Goal: Ask a question: Seek information or help from site administrators or community

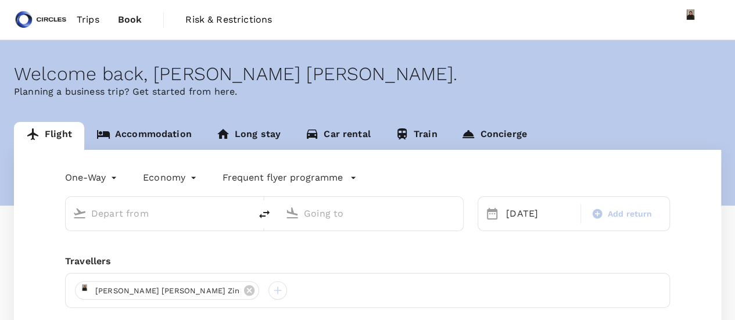
type input "[GEOGRAPHIC_DATA], [GEOGRAPHIC_DATA] (any)"
type input "Noi Bai Intl (HAN)"
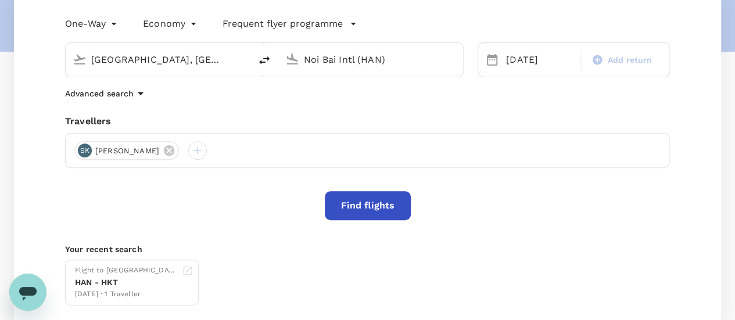
scroll to position [155, 0]
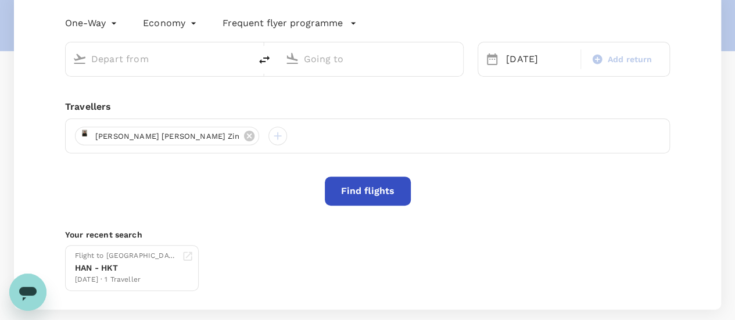
type input "[GEOGRAPHIC_DATA], [GEOGRAPHIC_DATA] (any)"
type input "Noi Bai Intl (HAN)"
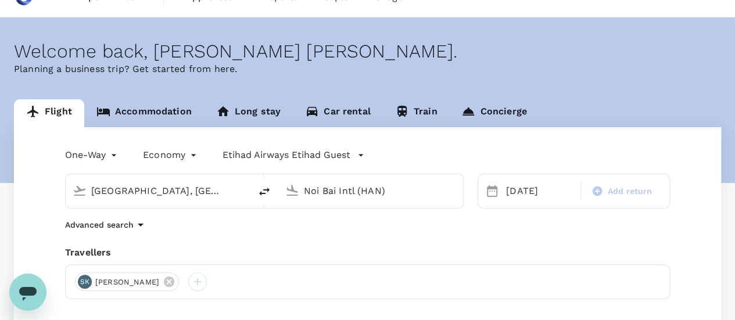
scroll to position [0, 0]
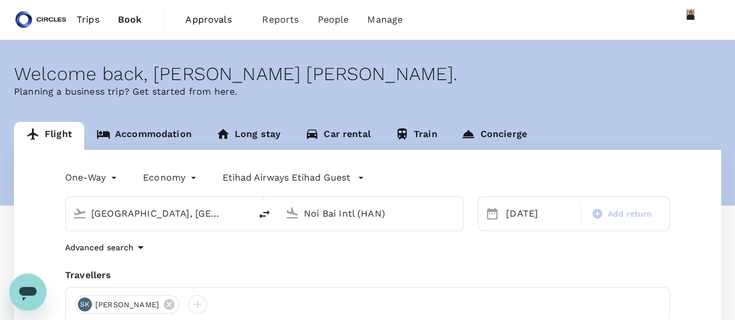
click at [28, 286] on icon "Open messaging window" at bounding box center [27, 292] width 21 height 21
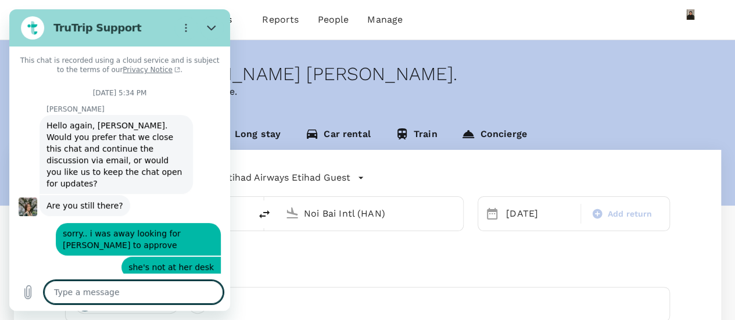
scroll to position [4529, 0]
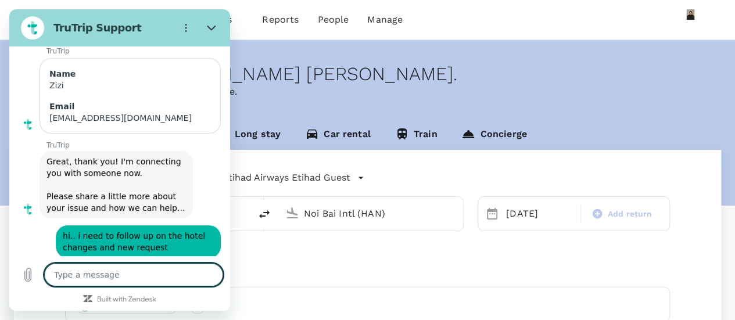
click at [82, 281] on textarea at bounding box center [133, 274] width 179 height 23
type textarea "h"
type textarea "x"
type textarea "hi"
type textarea "x"
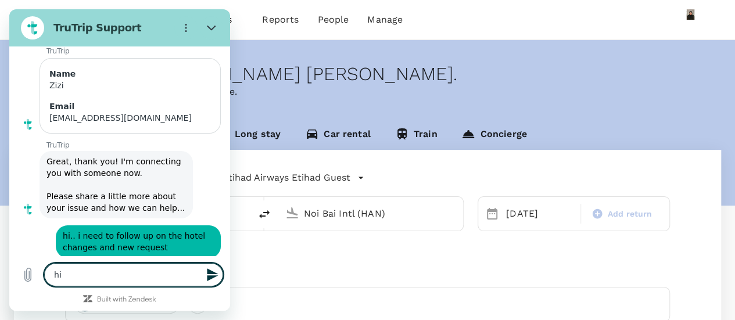
type textarea "hi"
type textarea "x"
type textarea "hi f"
type textarea "x"
type textarea "hi fo"
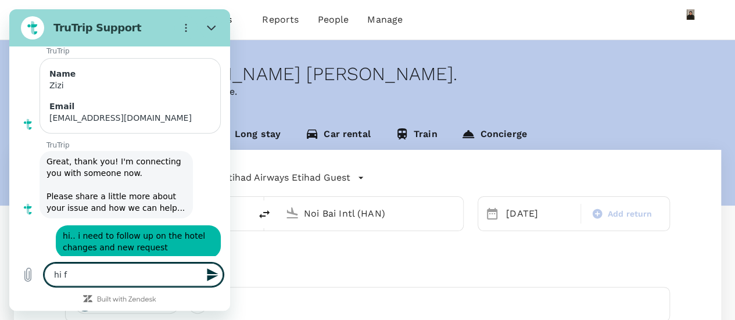
type textarea "x"
type textarea "hi for"
type textarea "x"
type textarea "hi for"
type textarea "x"
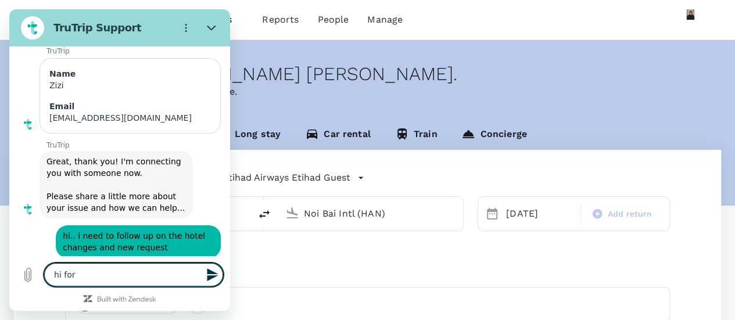
type textarea "hi for t"
type textarea "x"
type textarea "hi for th"
type textarea "x"
type textarea "hi for the"
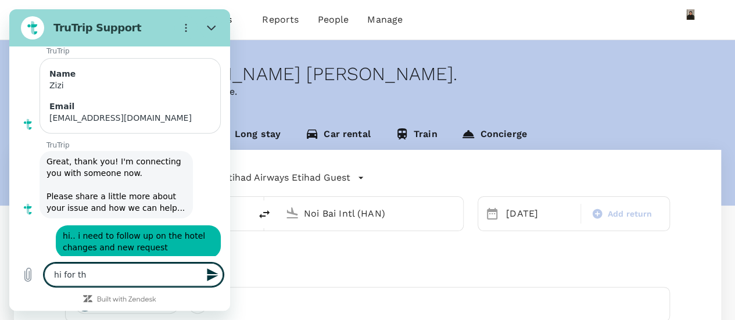
type textarea "x"
type textarea "hi for th"
type textarea "x"
type textarea "hi for t"
type textarea "x"
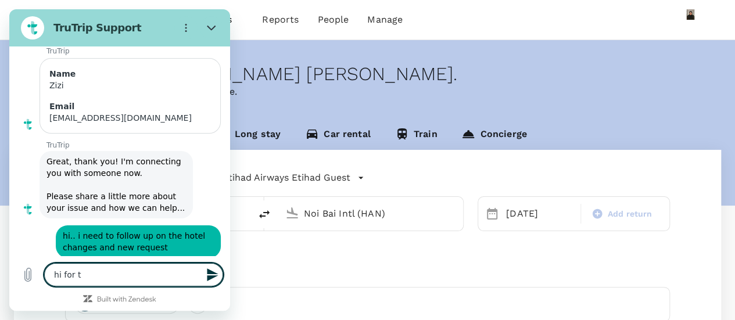
type textarea "hi for"
type textarea "x"
type textarea "hi for t"
type textarea "x"
type textarea "hi for th"
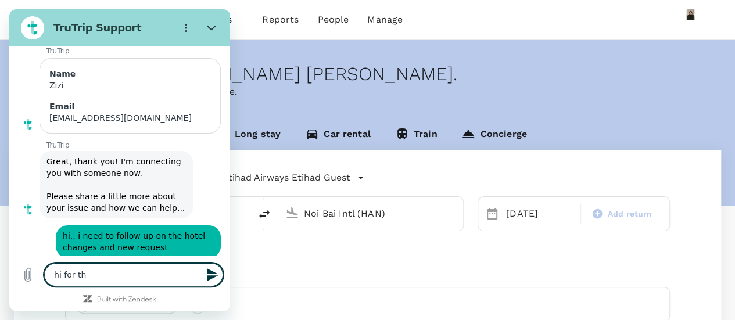
type textarea "x"
type textarea "hi for the"
type textarea "x"
type textarea "hi for the"
type textarea "x"
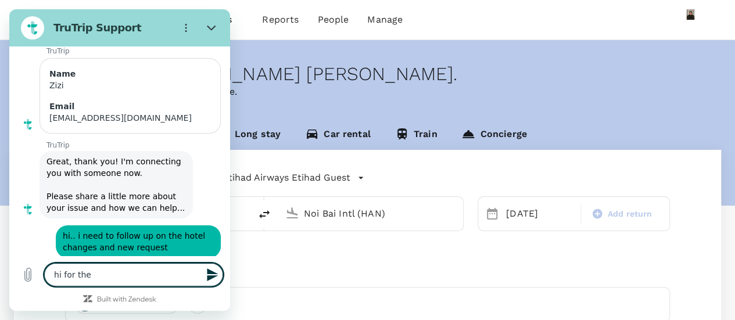
type textarea "hi for the c"
type textarea "x"
type textarea "hi for the"
type textarea "x"
type textarea "hi for the"
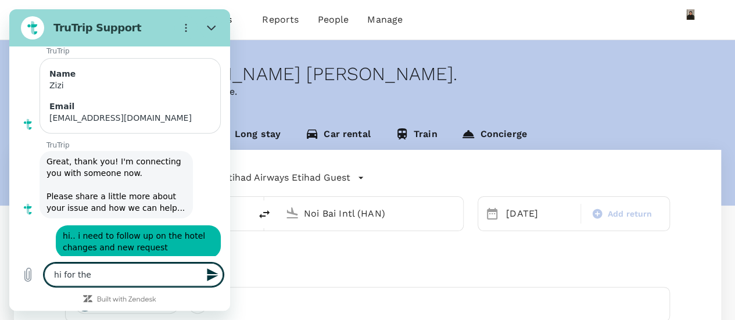
type textarea "x"
type textarea "hi for th"
type textarea "x"
type textarea "hi for t"
type textarea "x"
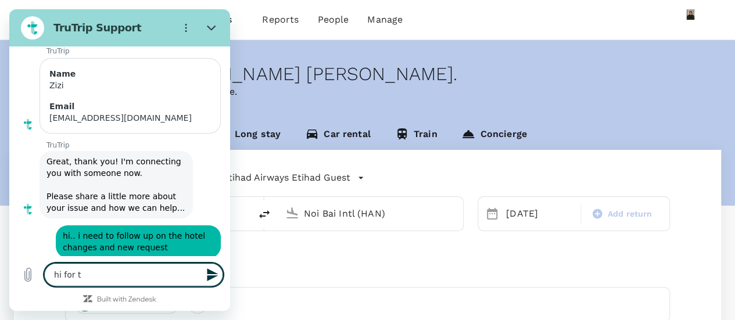
type textarea "hi for"
type textarea "x"
type textarea "hi for"
type textarea "x"
type textarea "hi fo"
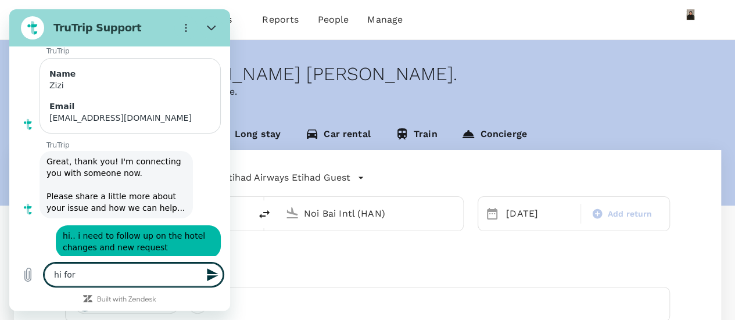
type textarea "x"
type textarea "hi f"
type textarea "x"
type textarea "hi"
type textarea "x"
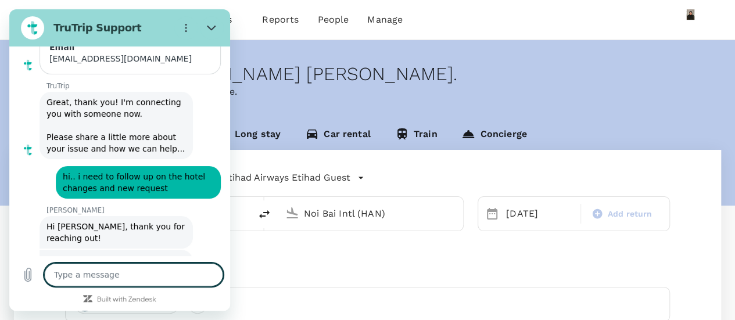
type textarea "x"
type textarea "n"
type textarea "x"
type textarea "ne"
type textarea "x"
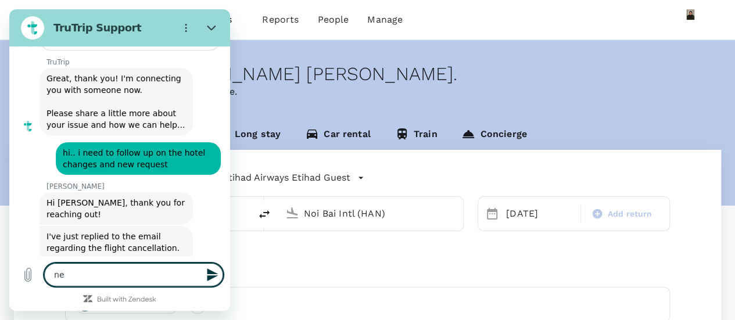
type textarea "nee"
type textarea "x"
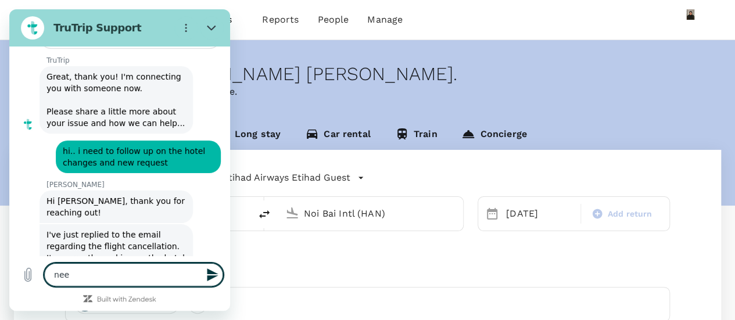
type textarea "need"
type textarea "x"
type textarea "need"
type textarea "x"
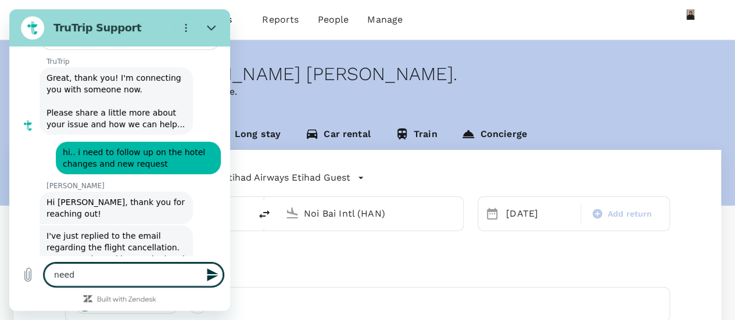
type textarea "need t"
type textarea "x"
type textarea "need to"
type textarea "x"
type textarea "need to"
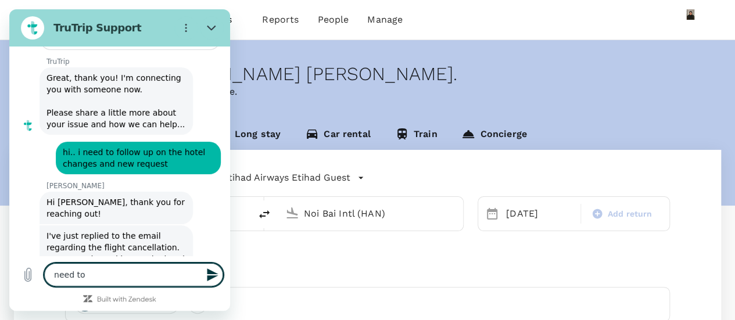
type textarea "x"
type textarea "need to c"
type textarea "x"
type textarea "need to ch"
type textarea "x"
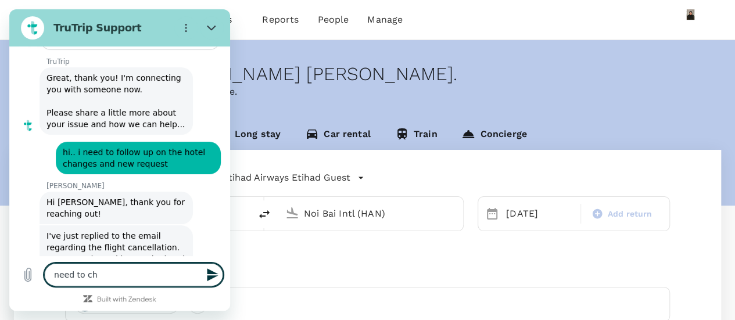
type textarea "need to che"
type textarea "x"
type textarea "need to chec"
type textarea "x"
type textarea "need to check"
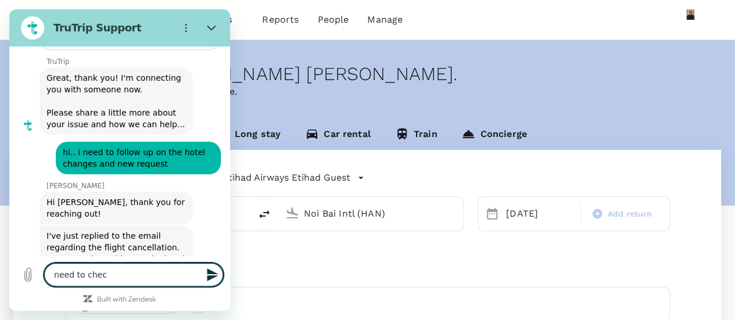
type textarea "x"
type textarea "need to check"
type textarea "x"
type textarea "need to check f"
type textarea "x"
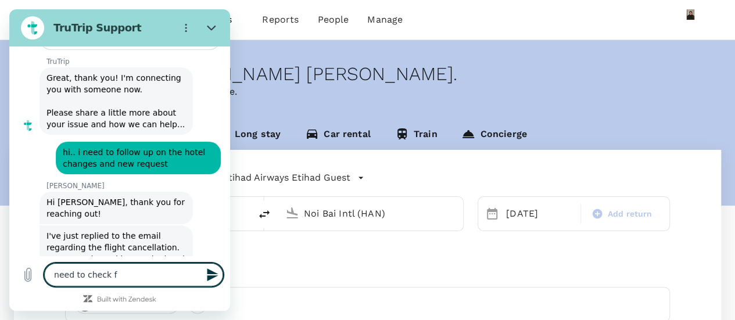
type textarea "need to check fo"
type textarea "x"
type textarea "need to check for"
type textarea "x"
type textarea "need to check for"
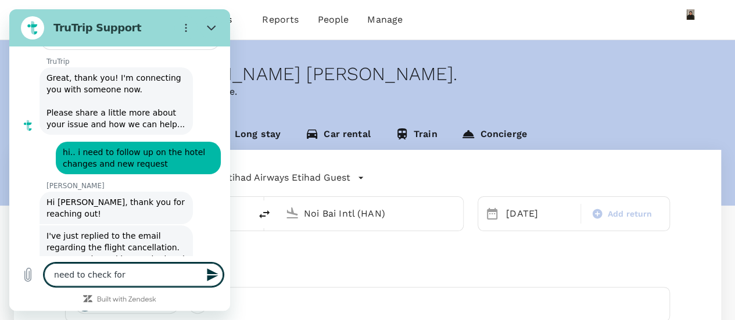
type textarea "x"
type textarea "need to check for t"
type textarea "x"
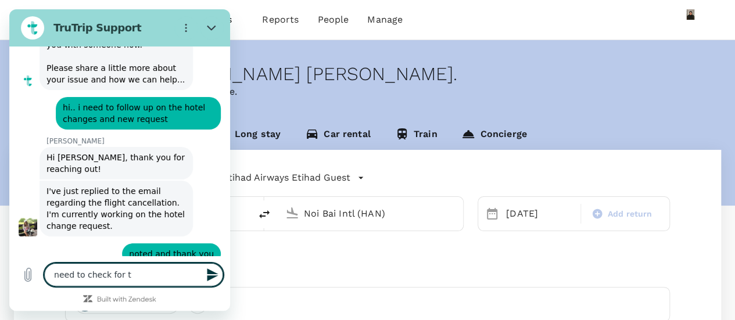
type textarea "need to check for th"
type textarea "x"
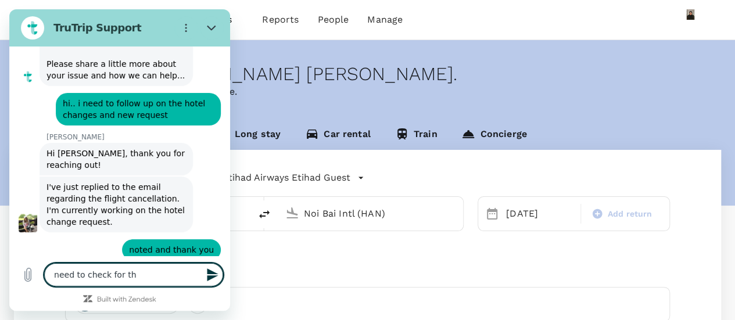
type textarea "need to check for the"
type textarea "x"
type textarea "need to check for the"
type textarea "x"
type textarea "need to check for the h"
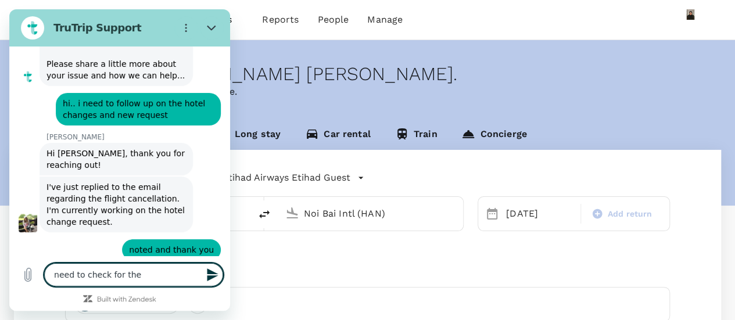
type textarea "x"
type textarea "need to check for the ho"
type textarea "x"
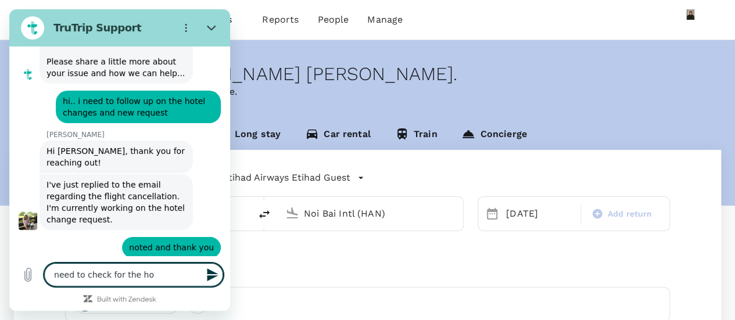
type textarea "need to check for the hot"
type textarea "x"
type textarea "need to check for the hote"
type textarea "x"
type textarea "need to check for the hotel"
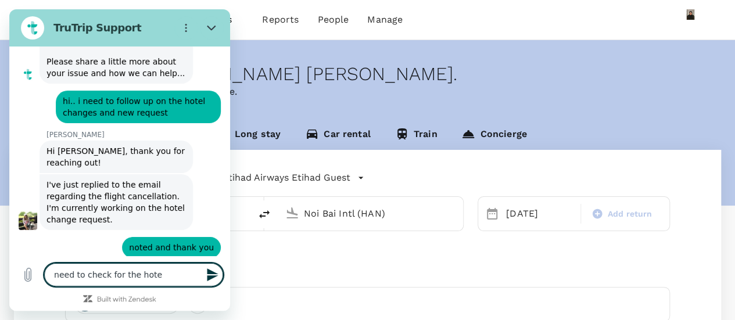
type textarea "x"
type textarea "need to check for the hotel"
type textarea "x"
type textarea "need to check for the hotel"
type textarea "x"
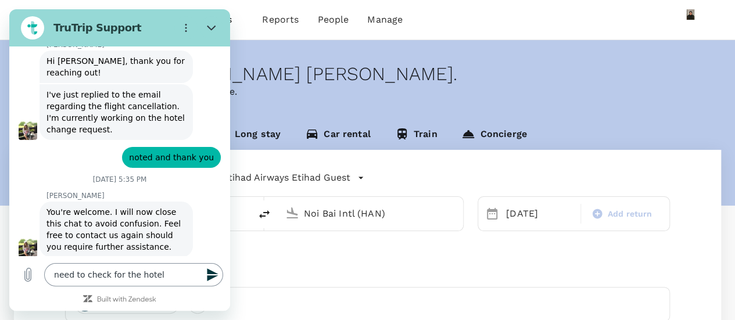
scroll to position [4753, 0]
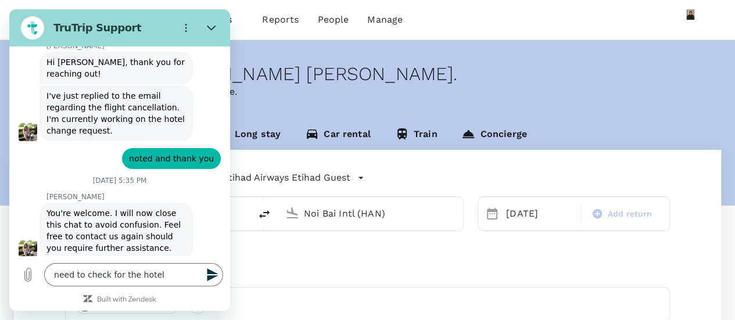
type input "Zizi"
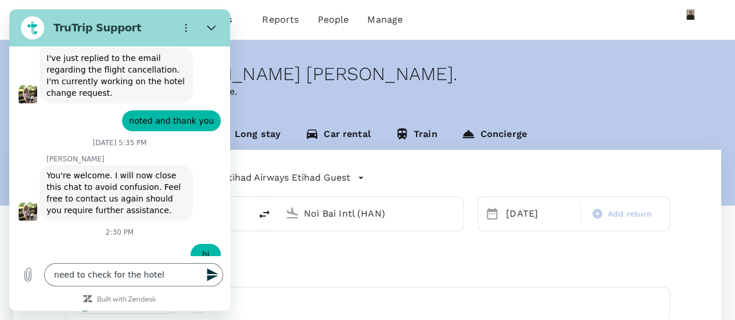
scroll to position [4802, 0]
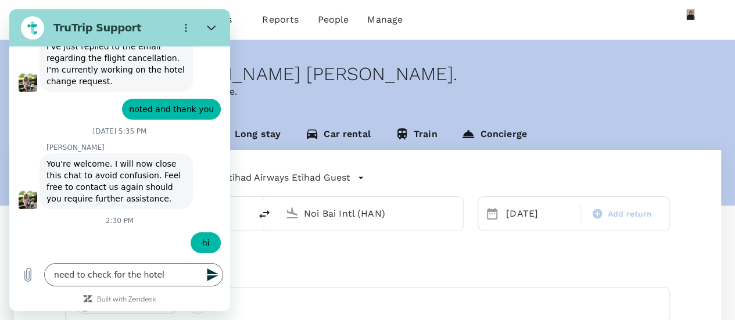
type input "c"
type input "[EMAIL_ADDRESS][DOMAIN_NAME]"
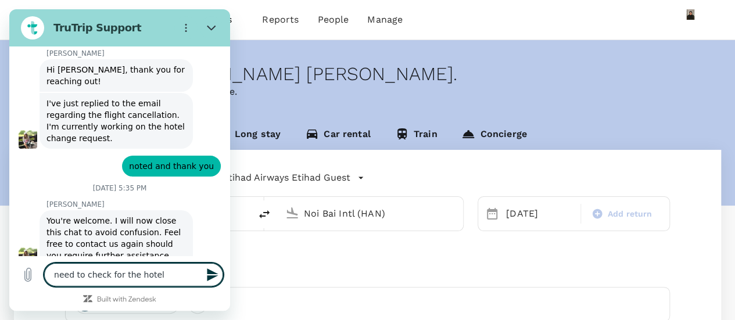
scroll to position [4771, 0]
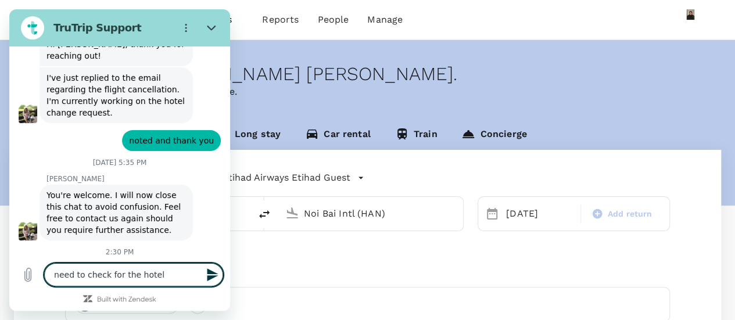
type textarea "x"
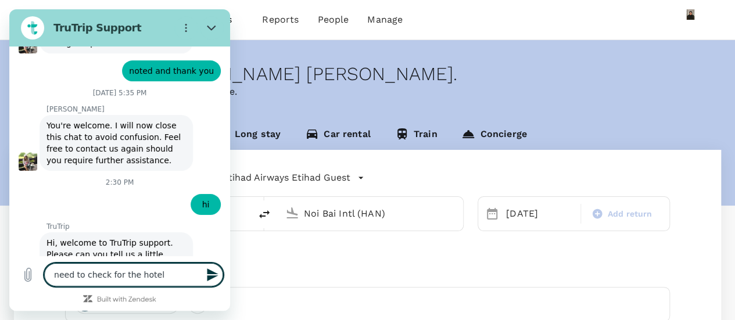
drag, startPoint x: 179, startPoint y: 276, endPoint x: 24, endPoint y: 262, distance: 155.8
click at [24, 262] on div "Type a message need to check for the hotel x" at bounding box center [119, 274] width 221 height 37
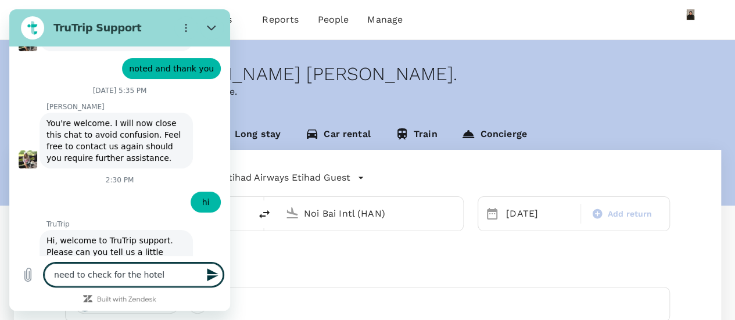
type textarea "N"
type textarea "x"
type textarea "Ne"
type textarea "x"
type textarea "Nee"
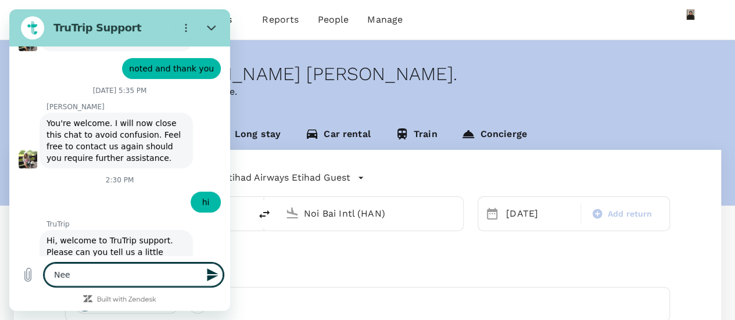
type textarea "x"
type textarea "Need"
type textarea "x"
type textarea "Need"
type textarea "x"
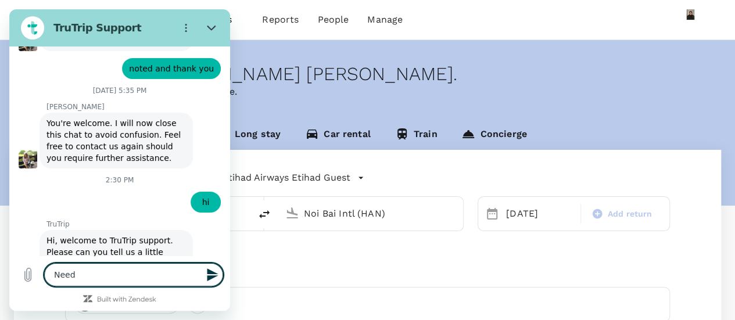
type textarea "Need t"
type textarea "x"
type textarea "Need to"
type textarea "x"
type textarea "Need to"
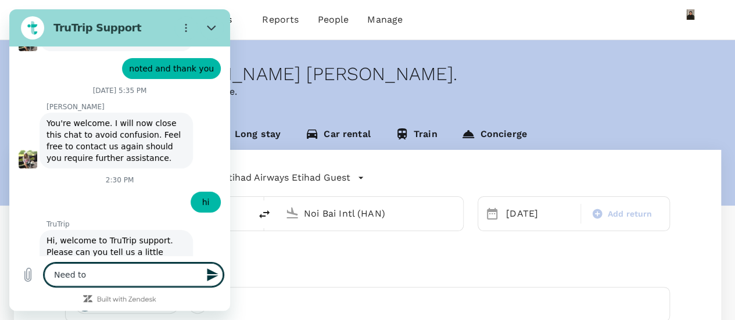
type textarea "x"
type textarea "Need to c"
type textarea "x"
type textarea "Need to ch"
type textarea "x"
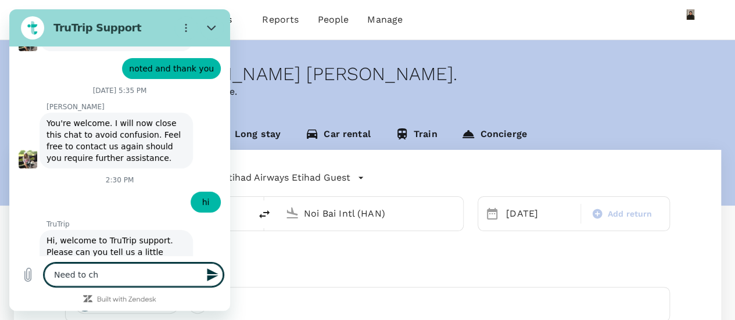
type textarea "Need to che"
type textarea "x"
type textarea "Need to chec"
type textarea "x"
type textarea "Need to check"
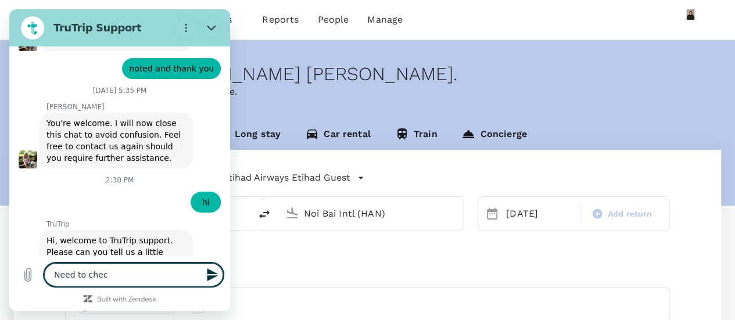
type textarea "x"
type textarea "Need to check"
type textarea "x"
type textarea "Need to check f"
type textarea "x"
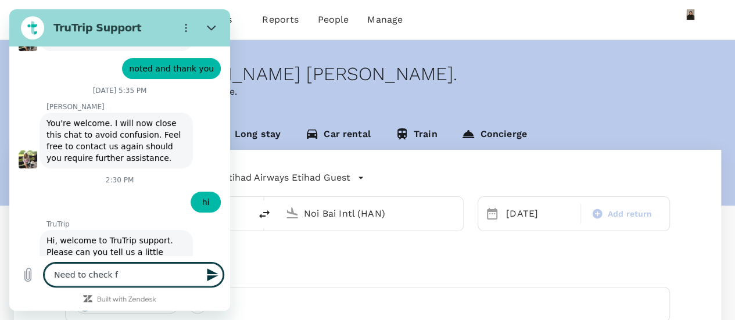
type textarea "Need to check fo"
type textarea "x"
type textarea "Need to check for"
type textarea "x"
type textarea "Need to check for"
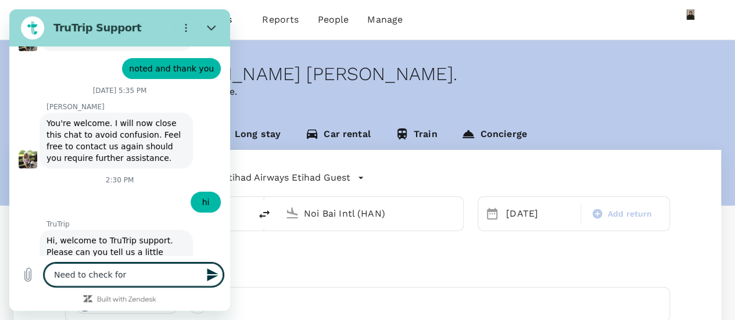
type textarea "x"
type textarea "Need to check for t"
type textarea "x"
type textarea "Need to check for th"
type textarea "x"
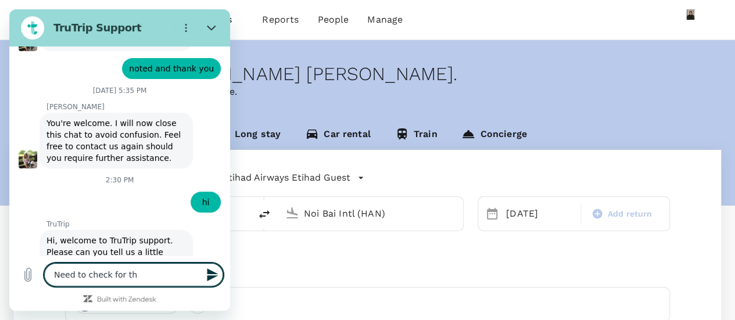
type textarea "Need to check for the"
type textarea "x"
type textarea "Need to check for the"
type textarea "x"
type textarea "Need to check for the h"
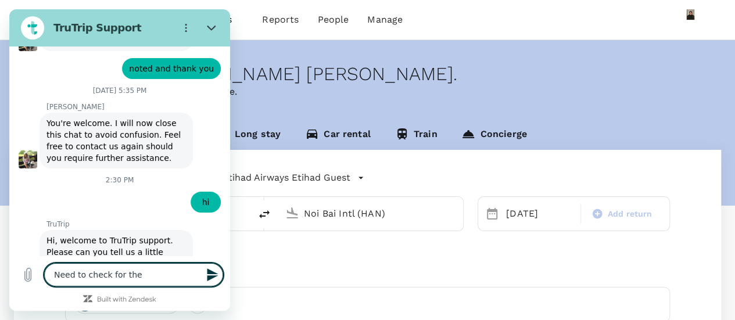
type textarea "x"
type textarea "Need to check for the ho"
type textarea "x"
type textarea "Need to check for the hot"
type textarea "x"
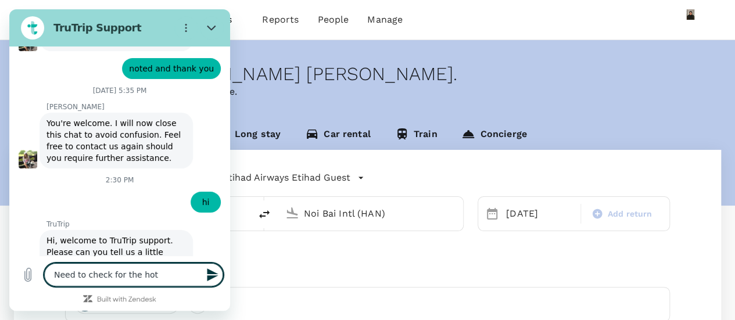
type textarea "Need to check for the hote"
type textarea "x"
type textarea "Need to check for the hotel"
type textarea "x"
type textarea "Need to check for the hotel"
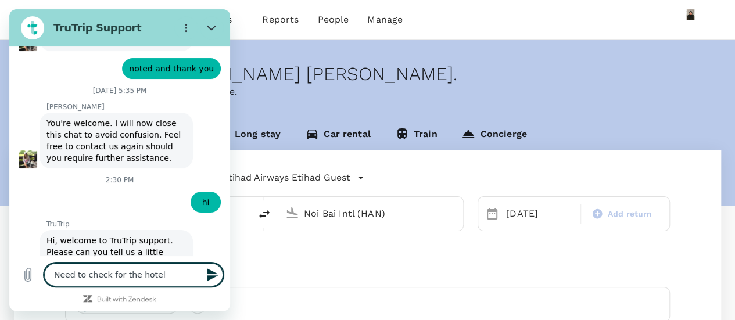
type textarea "x"
type textarea "Need to check for the hotel c"
type textarea "x"
type textarea "Need to check for the hotel ch"
type textarea "x"
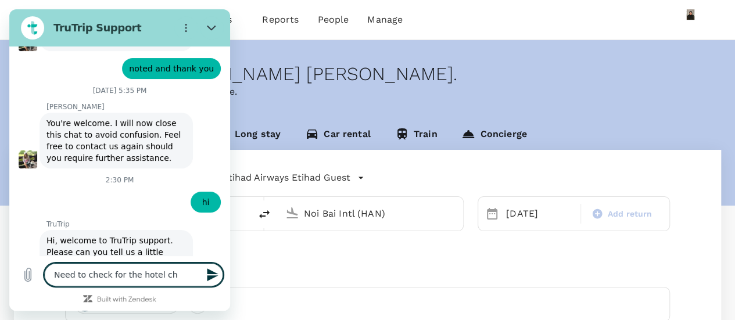
type textarea "Need to check for the hotel che"
type textarea "x"
type textarea "Need to check for the hotel chec"
type textarea "x"
type textarea "Need to check for the hotel check"
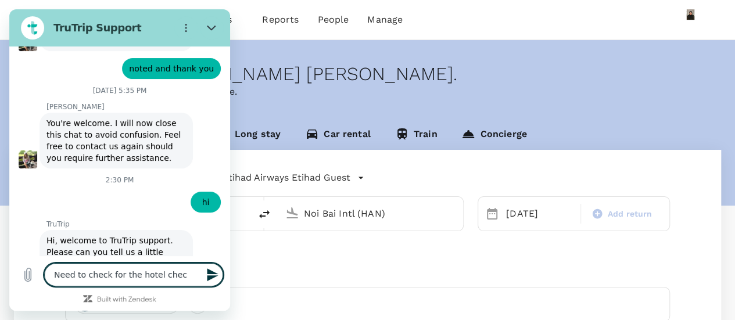
type textarea "x"
type textarea "Need to check for the hotel check-"
type textarea "x"
type textarea "Need to check for the hotel check-o"
type textarea "x"
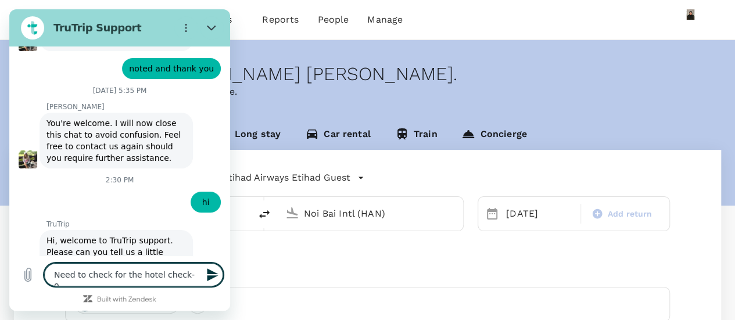
type textarea "Need to check for the hotel check-ou"
type textarea "x"
type textarea "Need to check for the hotel check-out"
type textarea "x"
type textarea "Need to check for the hotel check-out"
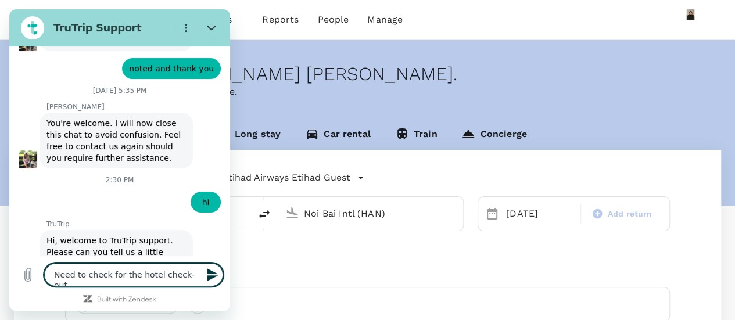
type textarea "x"
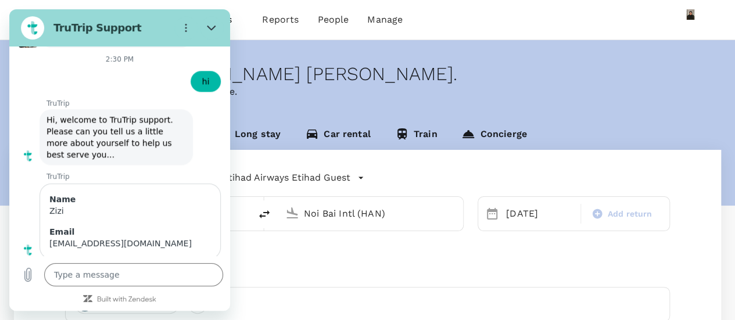
scroll to position [4966, 0]
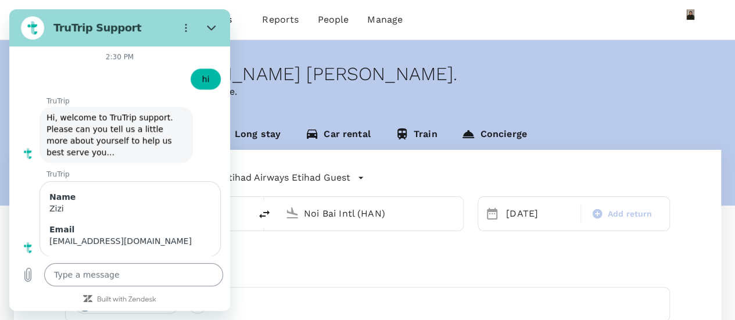
click at [86, 277] on textarea at bounding box center [133, 274] width 179 height 23
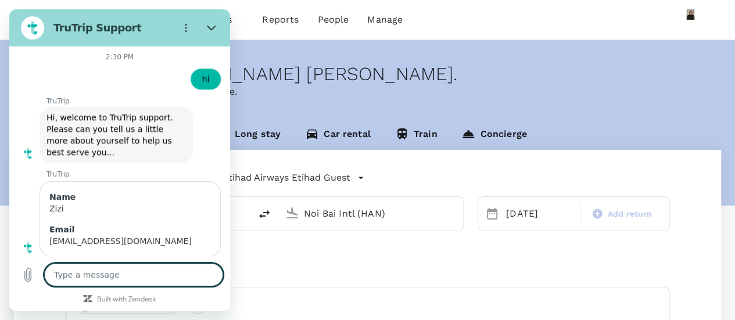
click at [126, 275] on textarea at bounding box center [133, 274] width 179 height 23
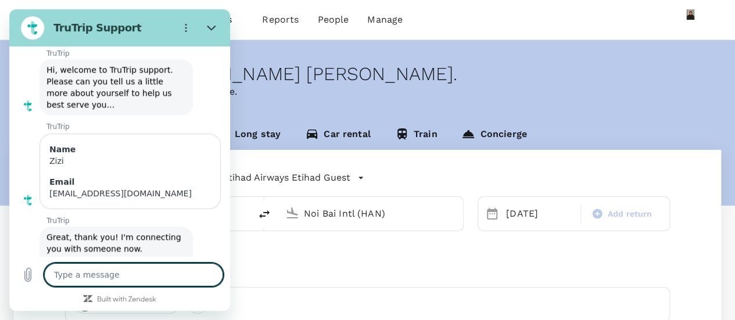
scroll to position [5016, 0]
